Goal: Task Accomplishment & Management: Manage account settings

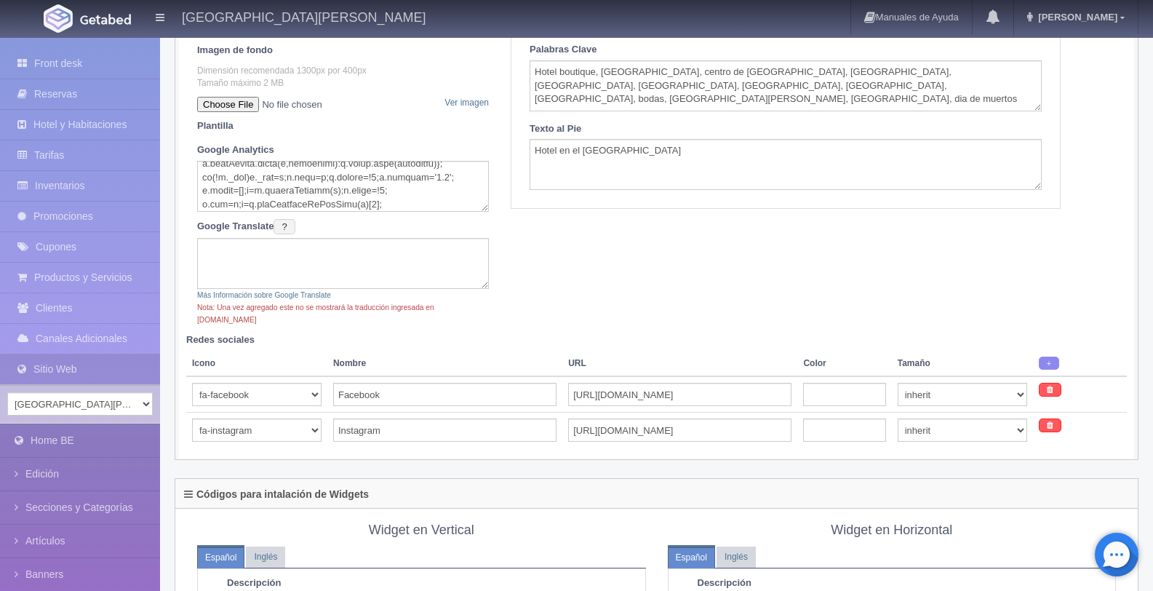
scroll to position [364, 0]
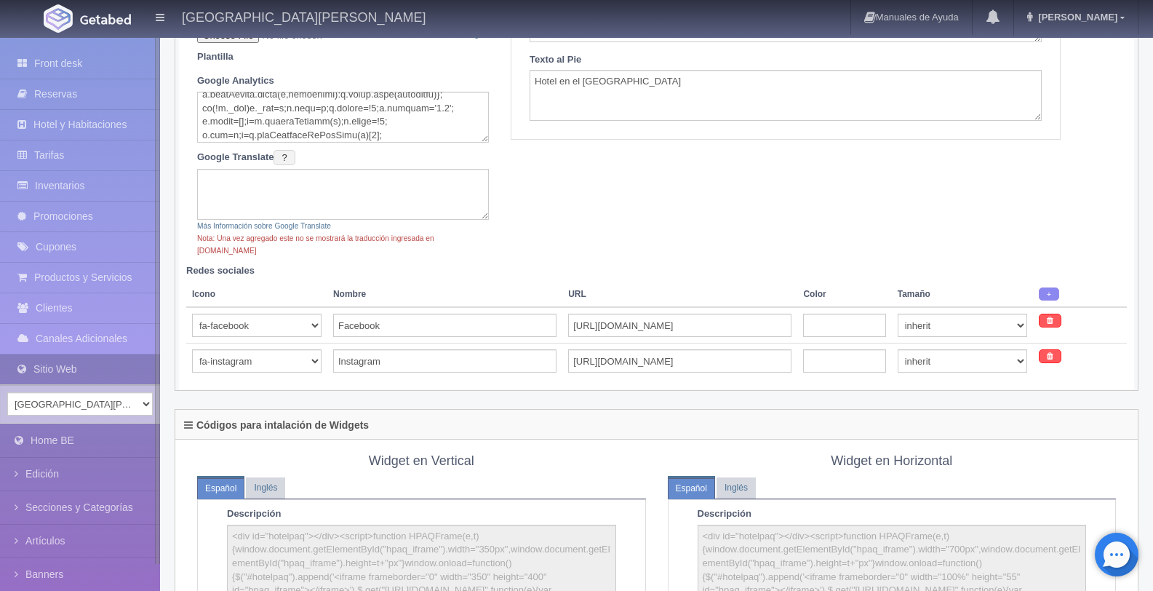
click at [70, 365] on link "Sitio Web" at bounding box center [80, 369] width 160 height 30
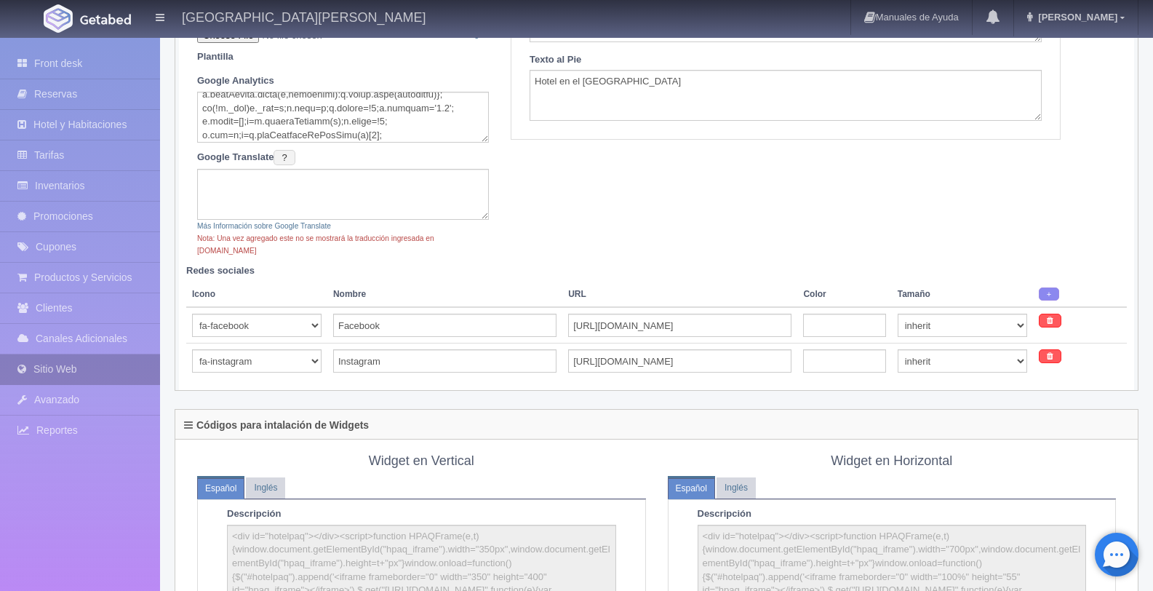
click at [83, 377] on link "Sitio Web" at bounding box center [80, 369] width 160 height 30
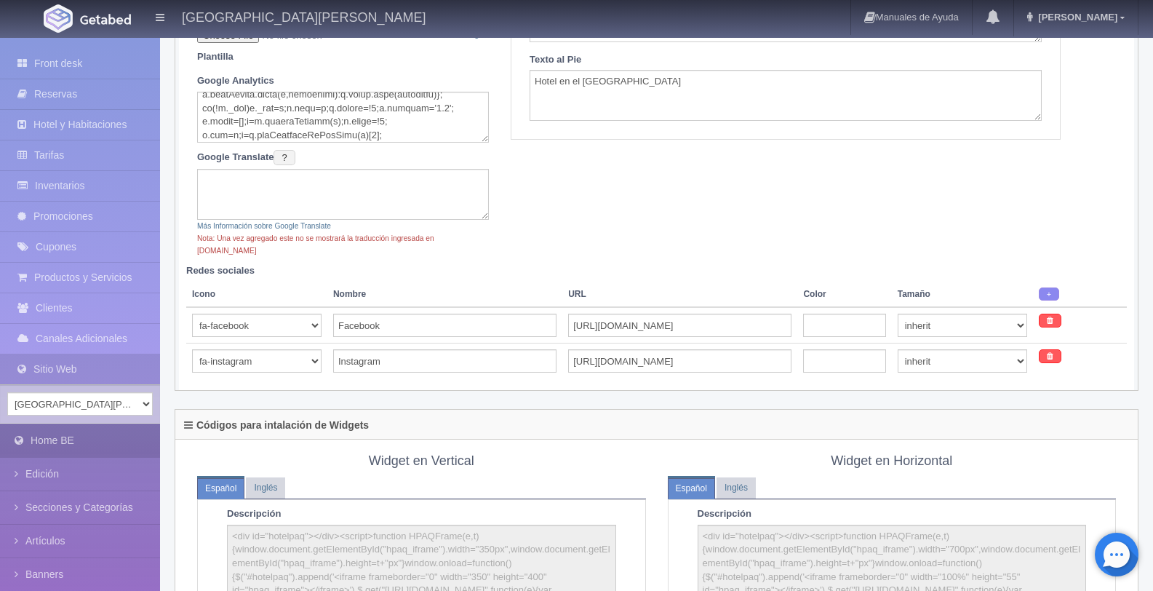
click at [70, 446] on link "Home BE" at bounding box center [80, 440] width 160 height 33
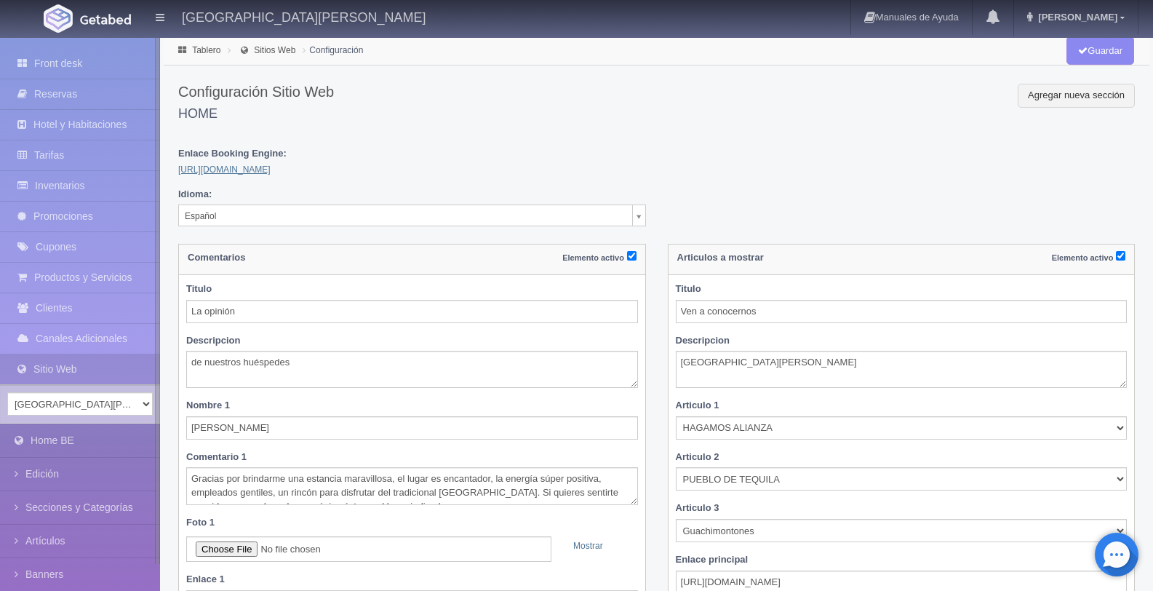
click at [271, 169] on link "[URL][DOMAIN_NAME]" at bounding box center [224, 169] width 92 height 10
click at [73, 487] on link "Edición" at bounding box center [80, 473] width 160 height 33
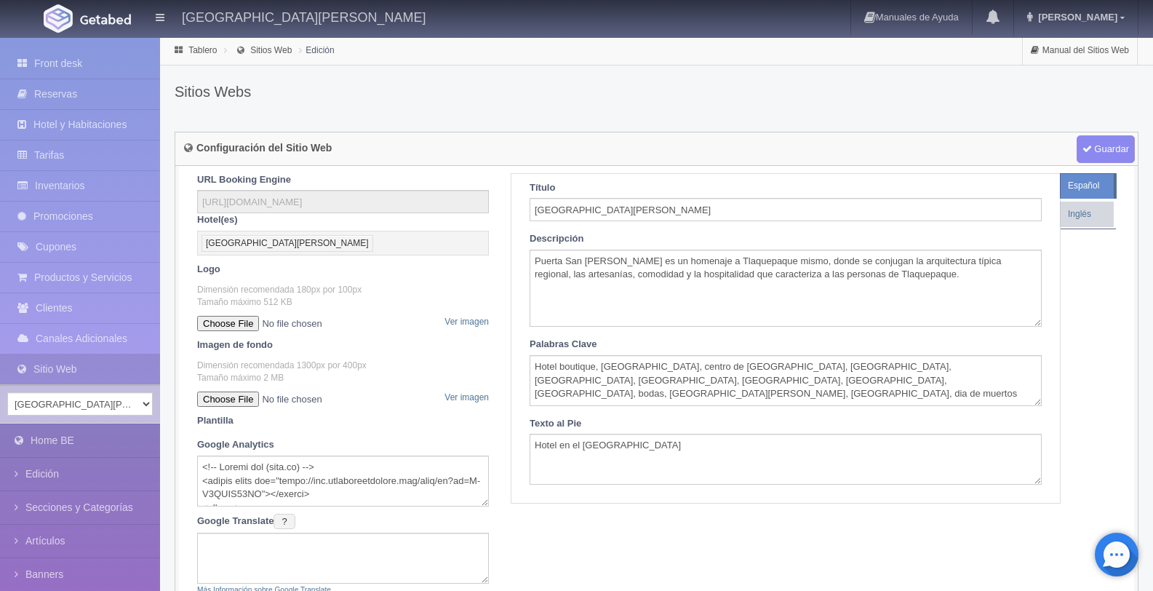
scroll to position [183, 0]
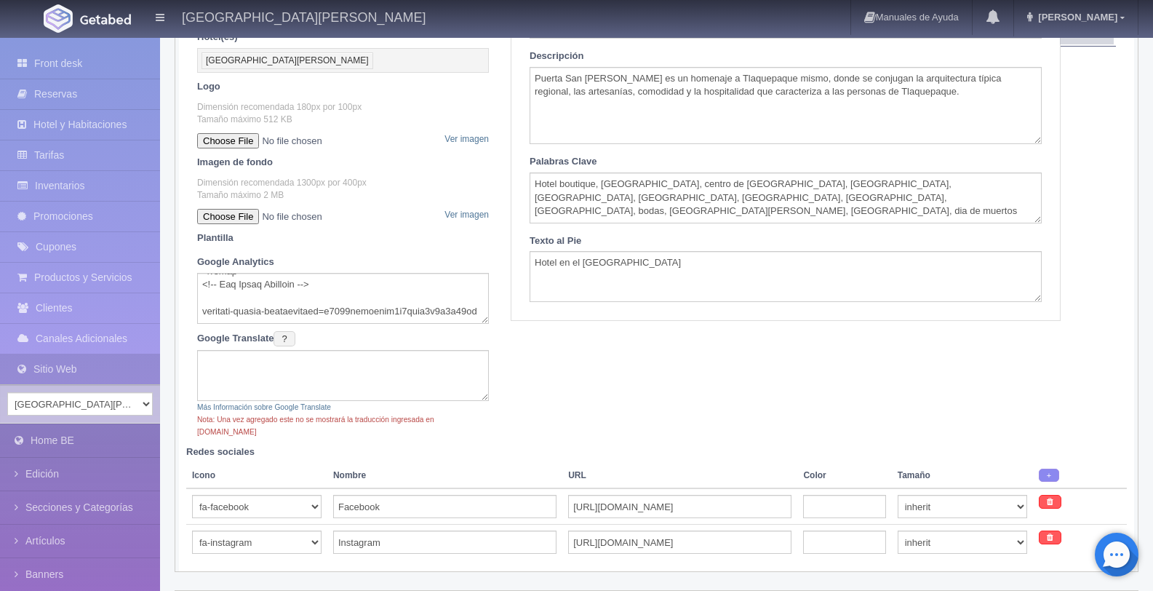
click at [202, 292] on textarea at bounding box center [343, 298] width 292 height 51
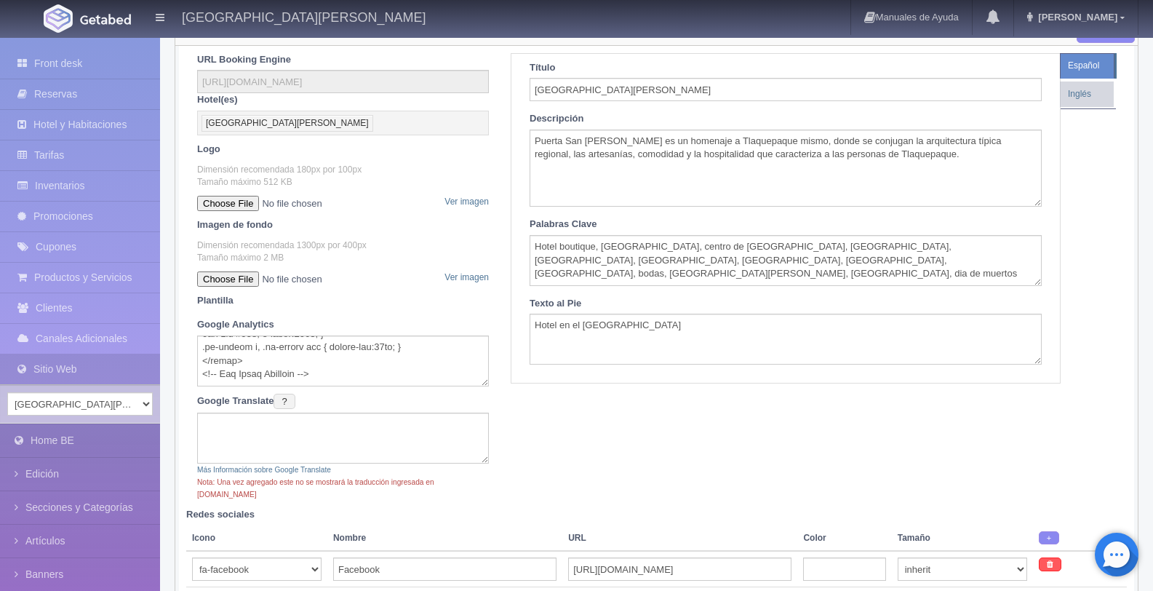
scroll to position [0, 0]
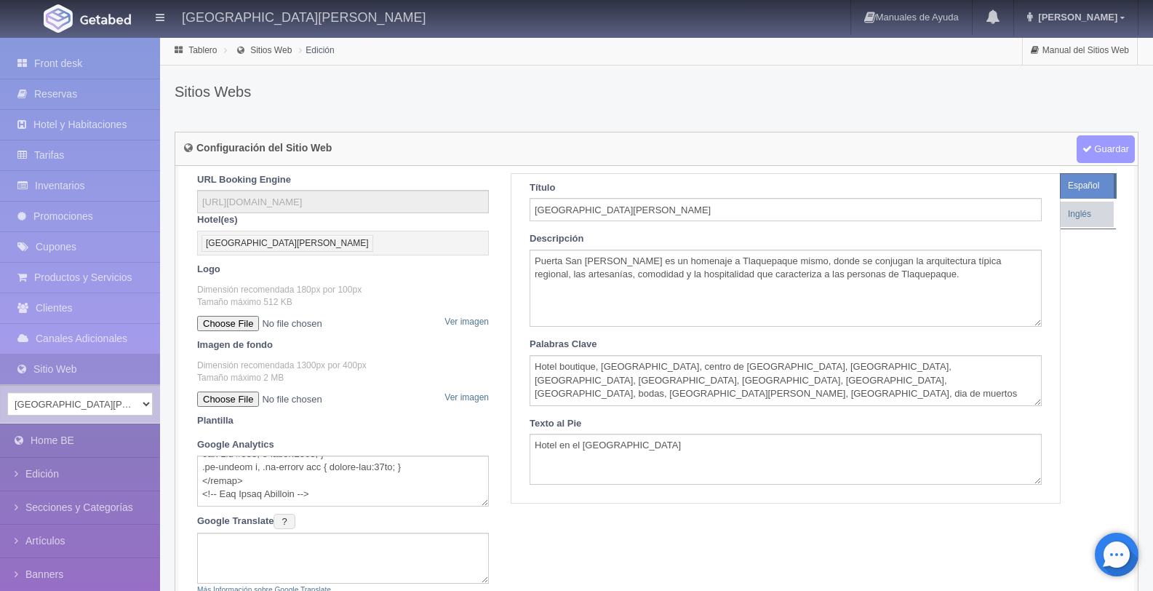
type textarea "<!-- Google tag (gtag.js) --> <script async src="[URL][DOMAIN_NAME]"></script> …"
click at [1100, 154] on span "Guardar" at bounding box center [1105, 149] width 58 height 28
